Goal: Check status: Check status

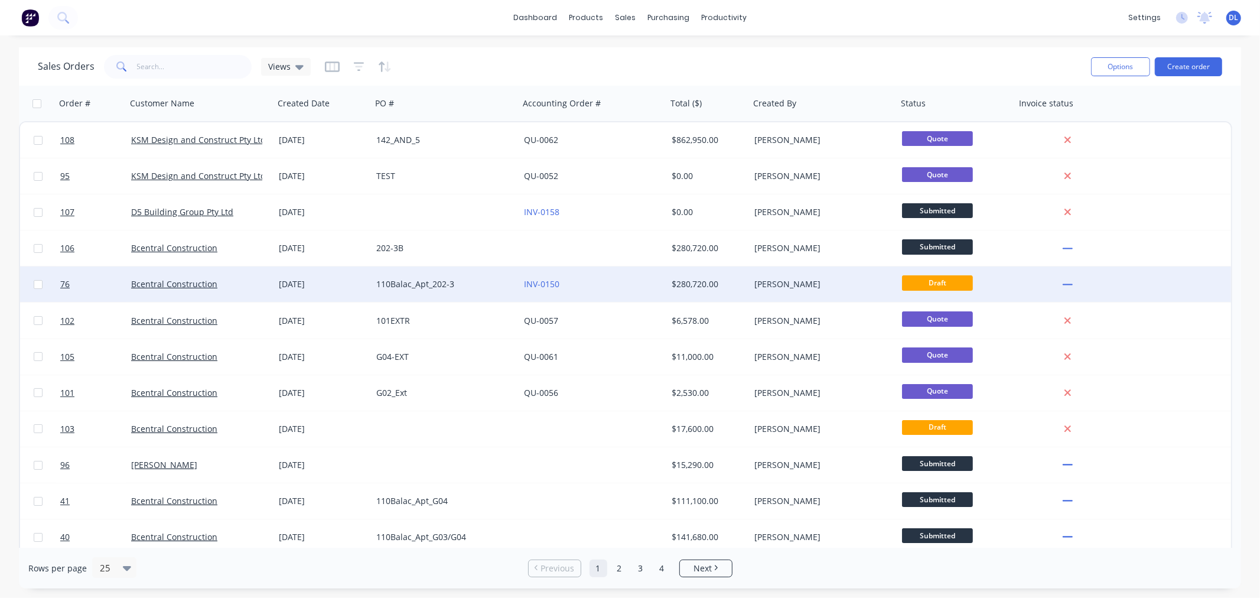
click at [376, 282] on div "110Balac_Apt_202-3" at bounding box center [441, 284] width 131 height 12
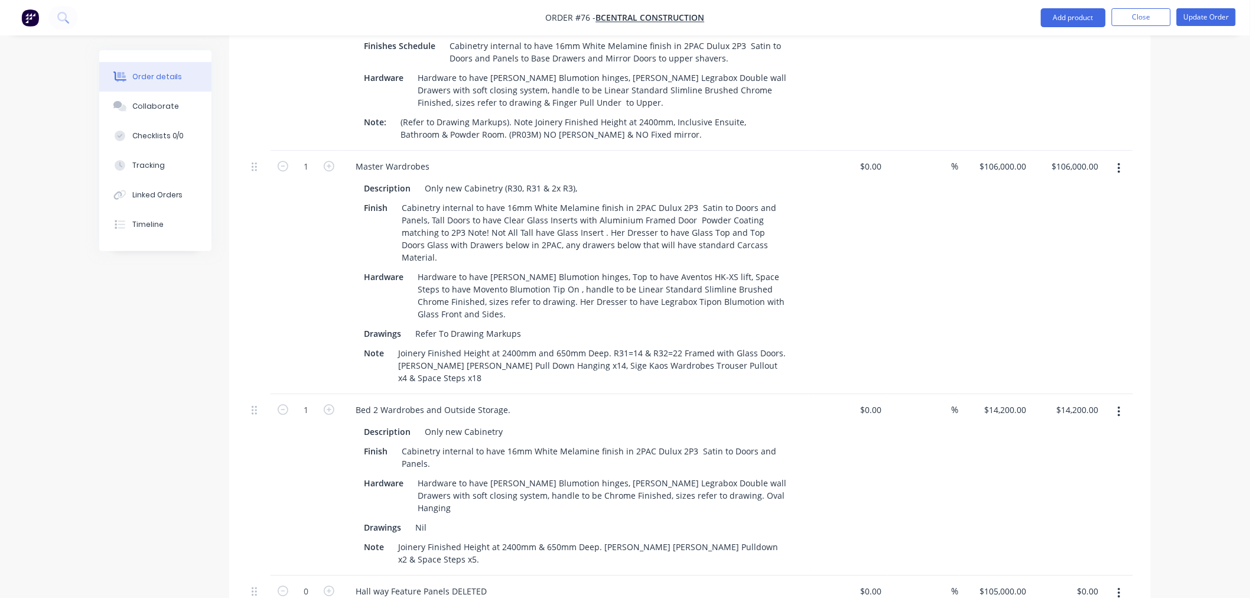
scroll to position [1575, 0]
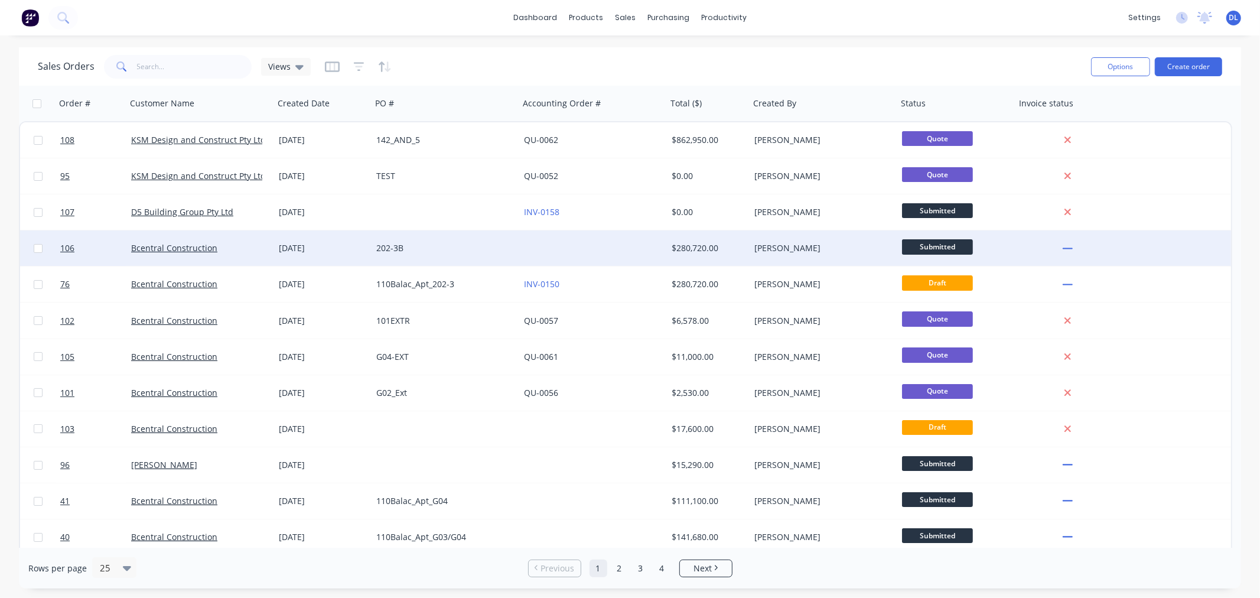
click at [291, 246] on div "[DATE]" at bounding box center [323, 248] width 88 height 12
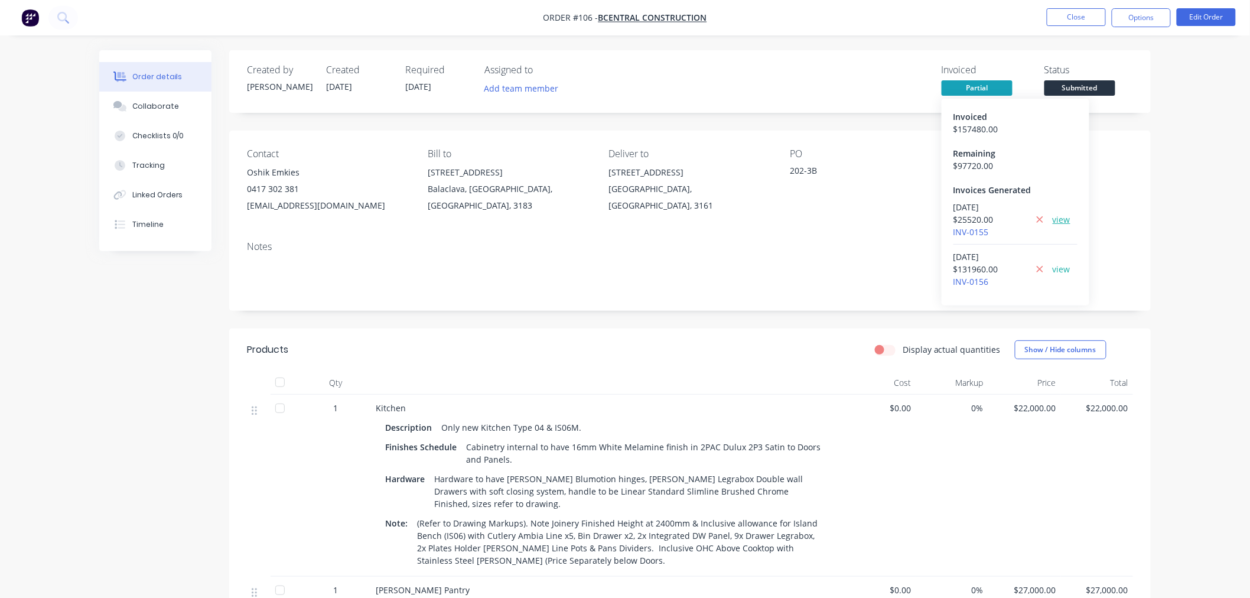
click at [1062, 222] on link "view" at bounding box center [1062, 219] width 18 height 12
